Goal: Information Seeking & Learning: Learn about a topic

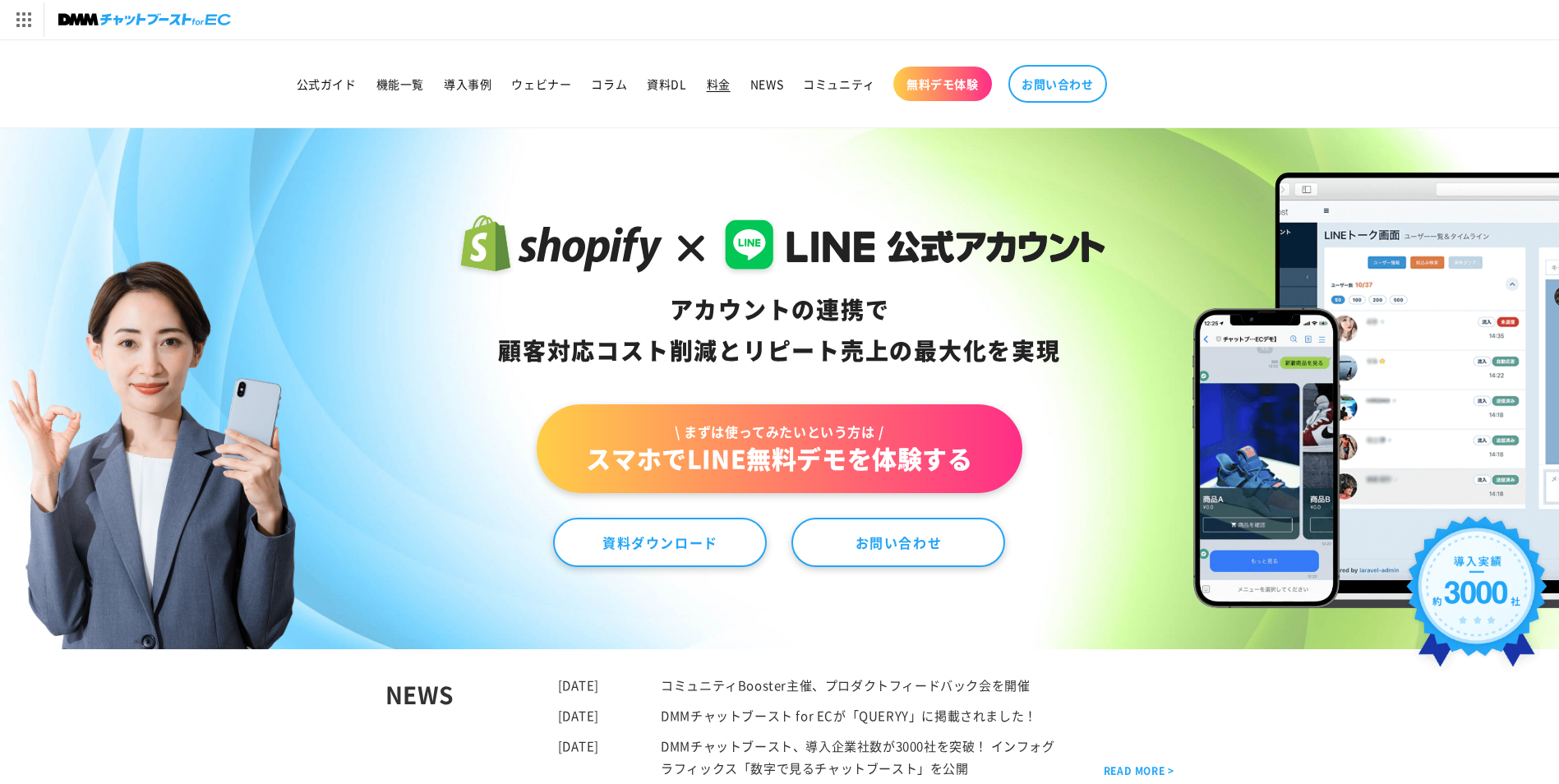
click at [719, 83] on span "料金" at bounding box center [719, 83] width 24 height 15
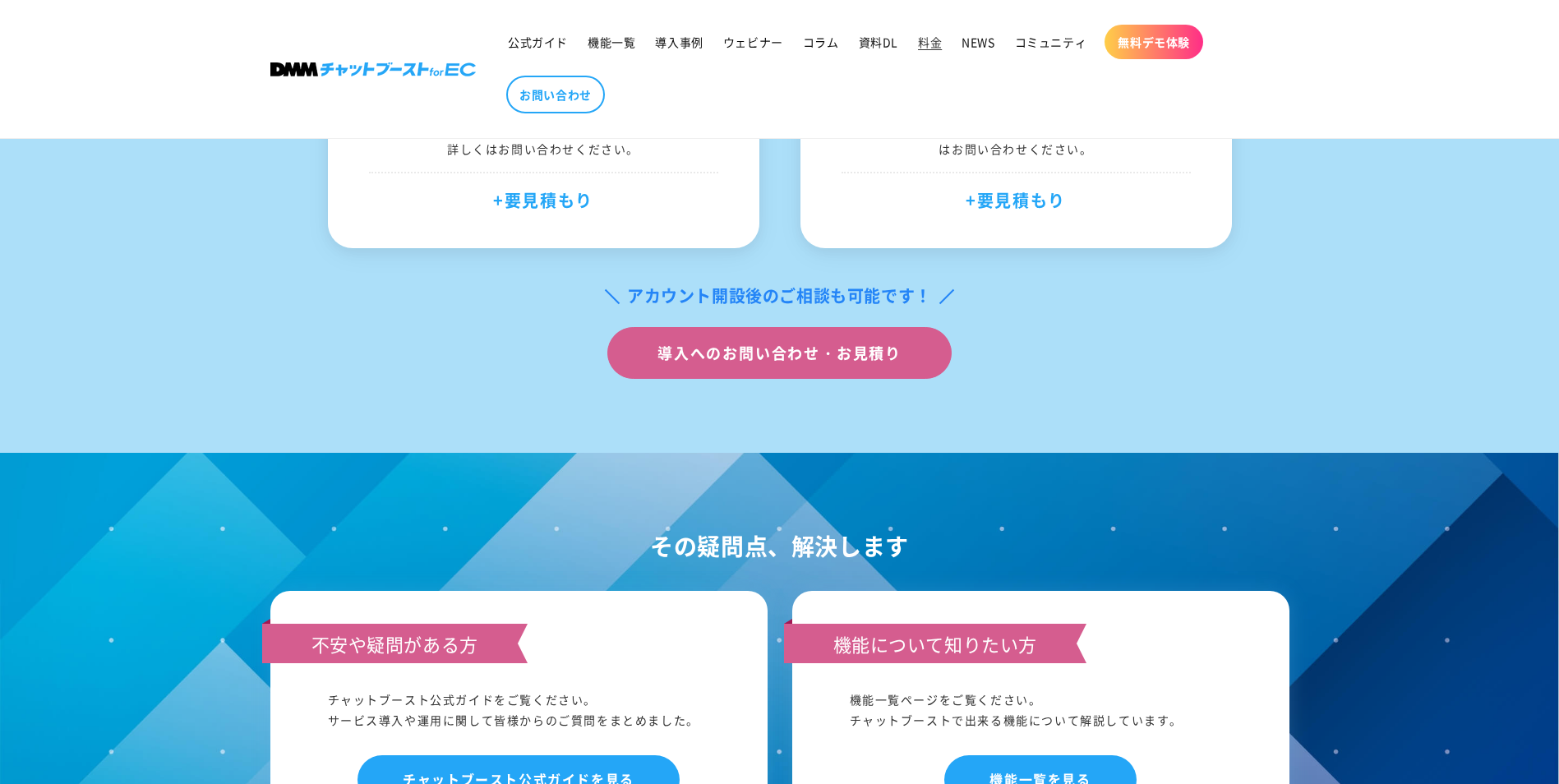
scroll to position [1479, 0]
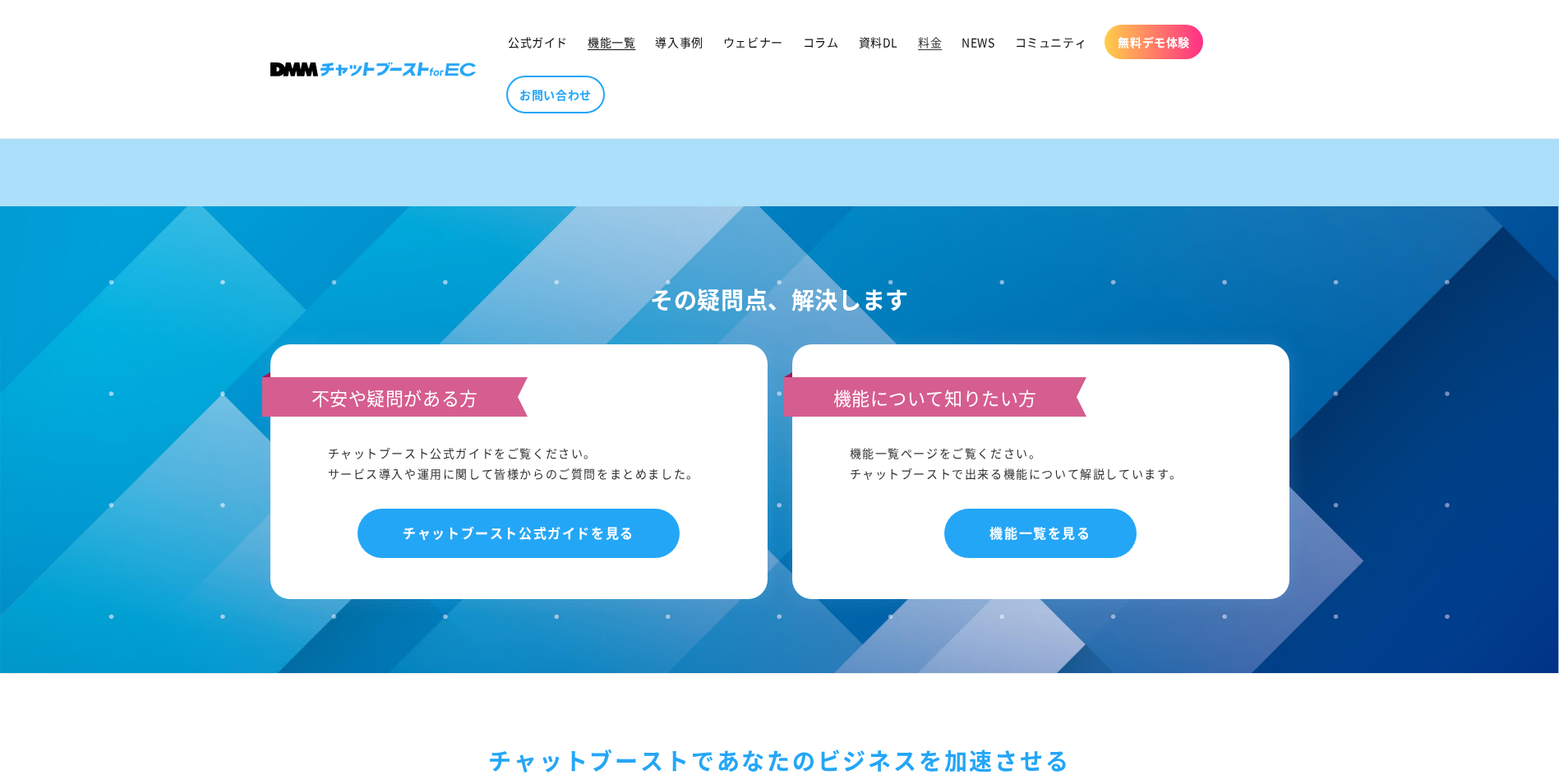
click at [620, 47] on span "機能一覧" at bounding box center [611, 42] width 48 height 15
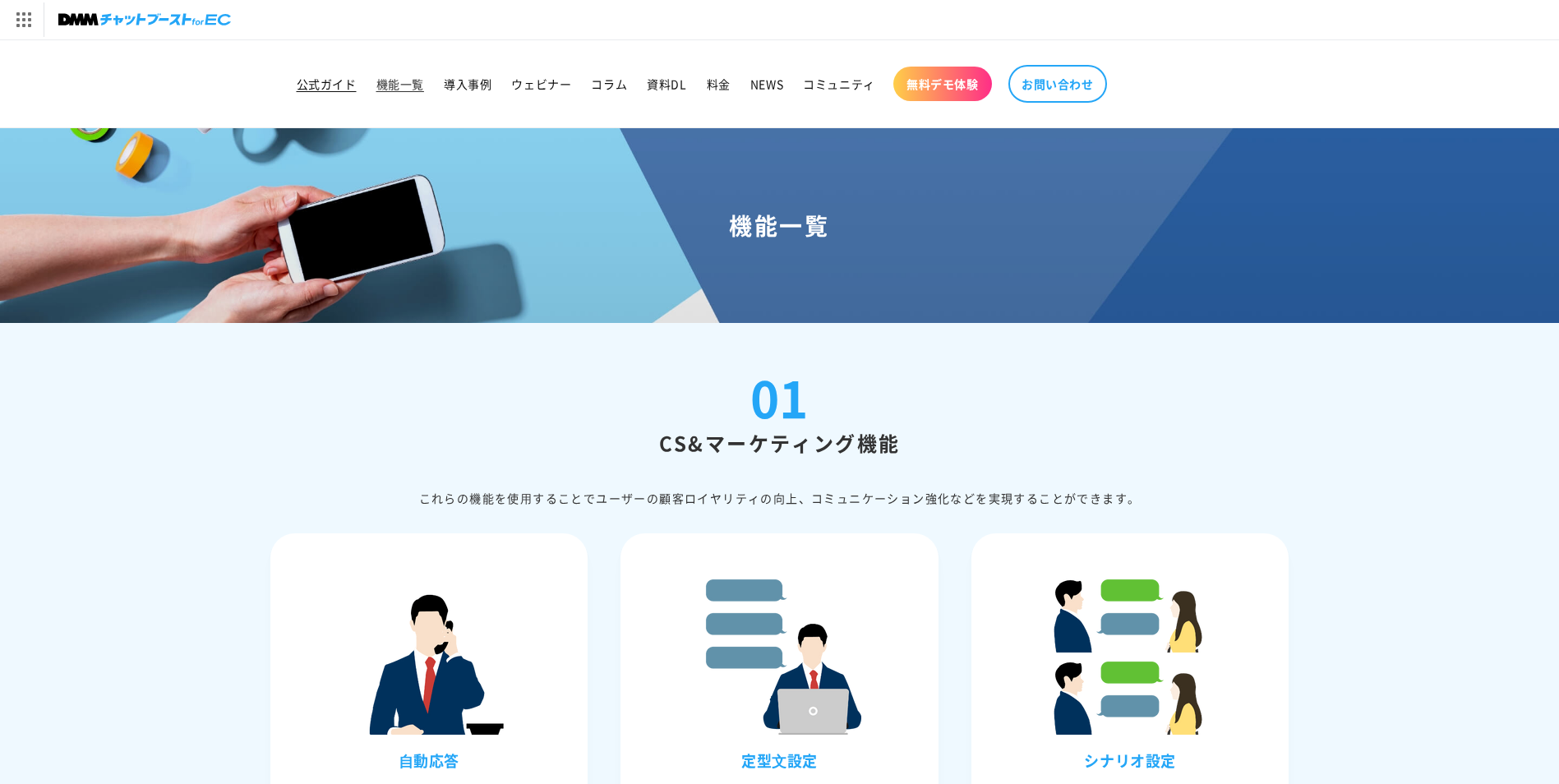
click at [327, 91] on span "公式ガイド" at bounding box center [326, 83] width 60 height 15
